Goal: Find specific page/section: Find specific page/section

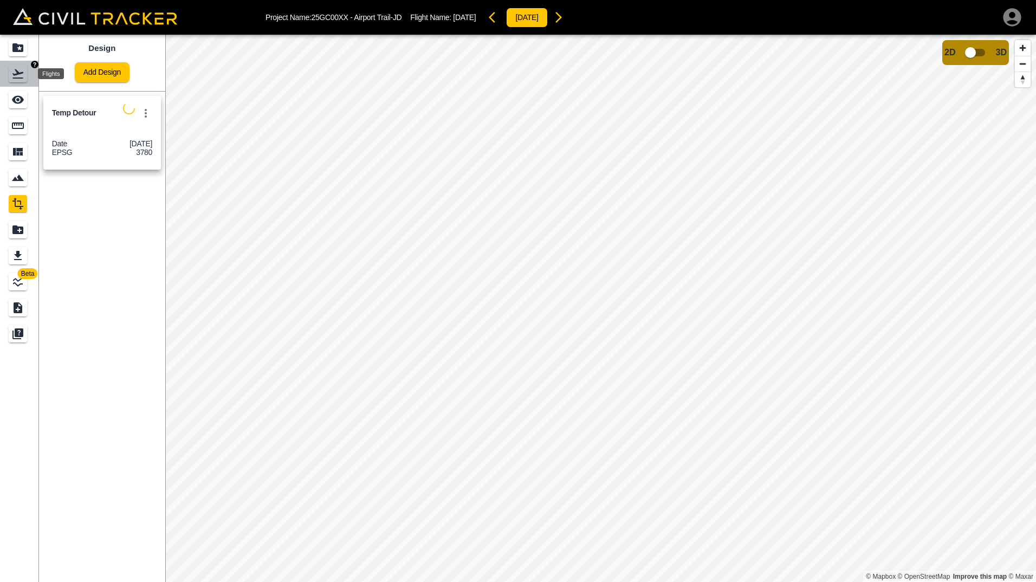
click at [16, 76] on icon "Flights" at bounding box center [17, 73] width 13 height 13
